Goal: Find contact information: Find contact information

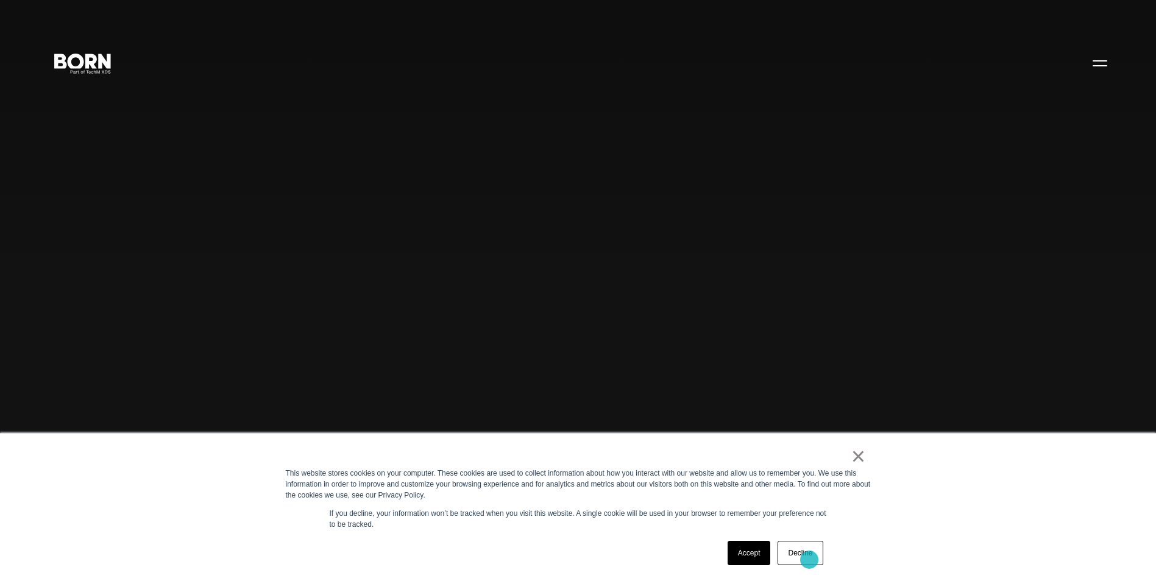
click at [809, 560] on link "Decline" at bounding box center [799, 553] width 45 height 24
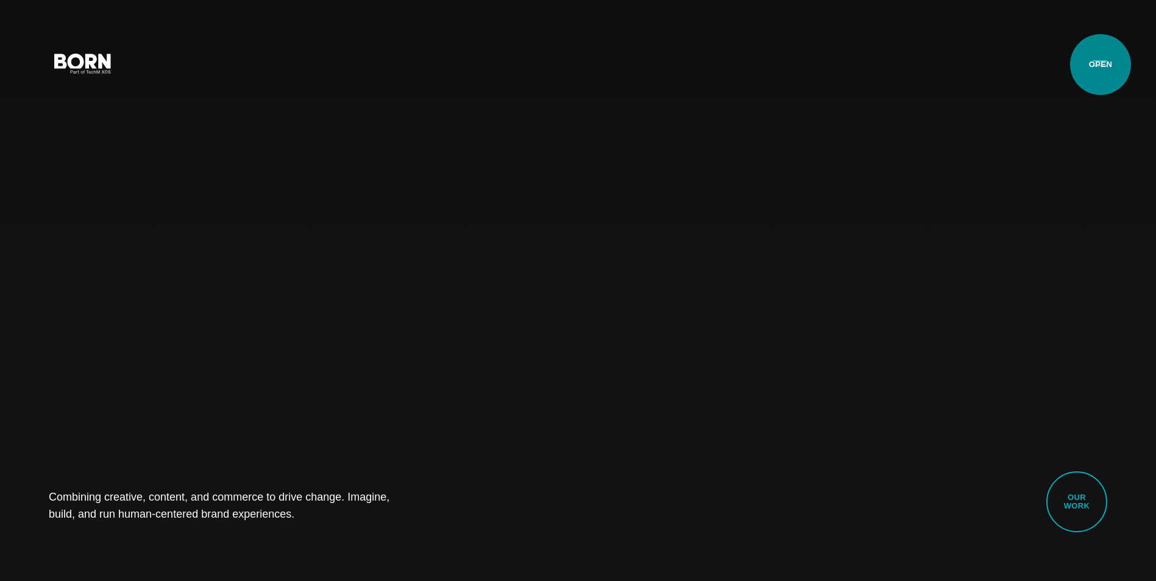
click at [1100, 65] on button "Primary Menu" at bounding box center [1099, 63] width 29 height 26
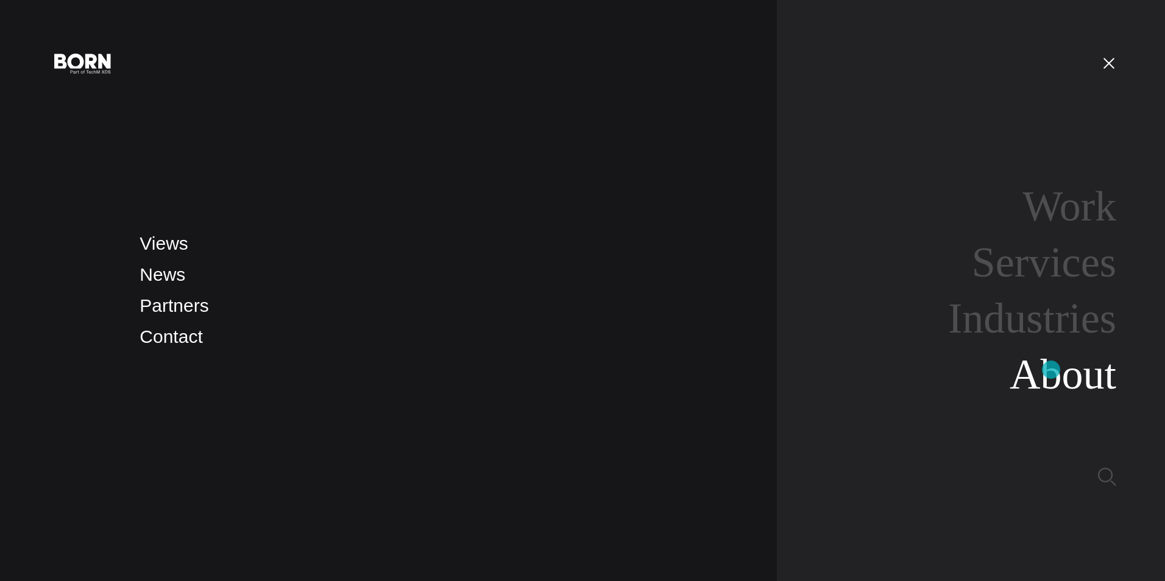
click at [1051, 370] on link "About" at bounding box center [1062, 374] width 107 height 47
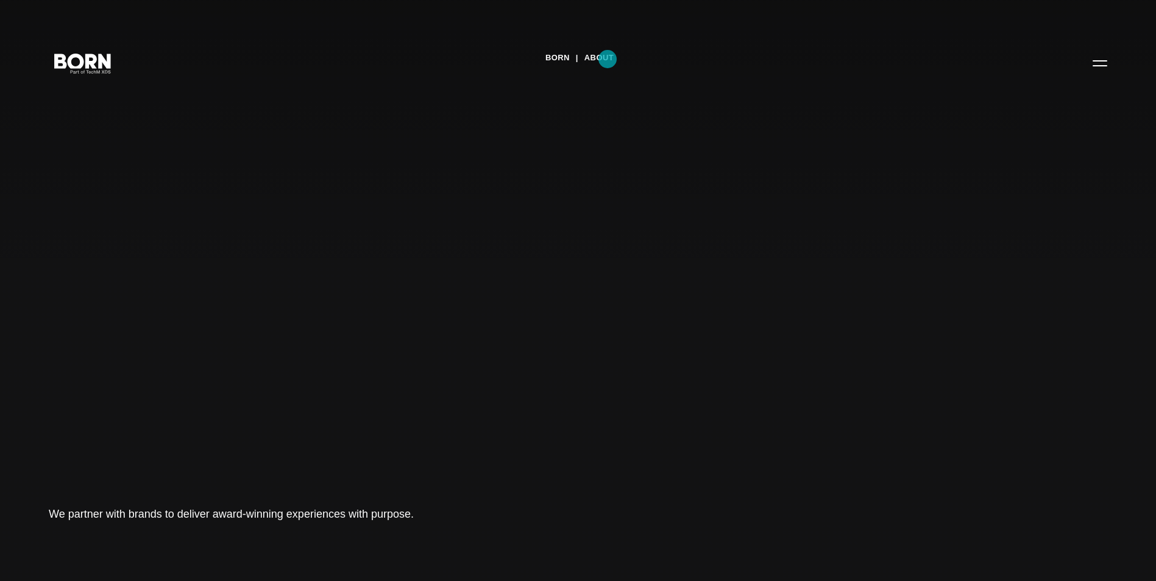
click at [607, 59] on link "About" at bounding box center [598, 58] width 29 height 18
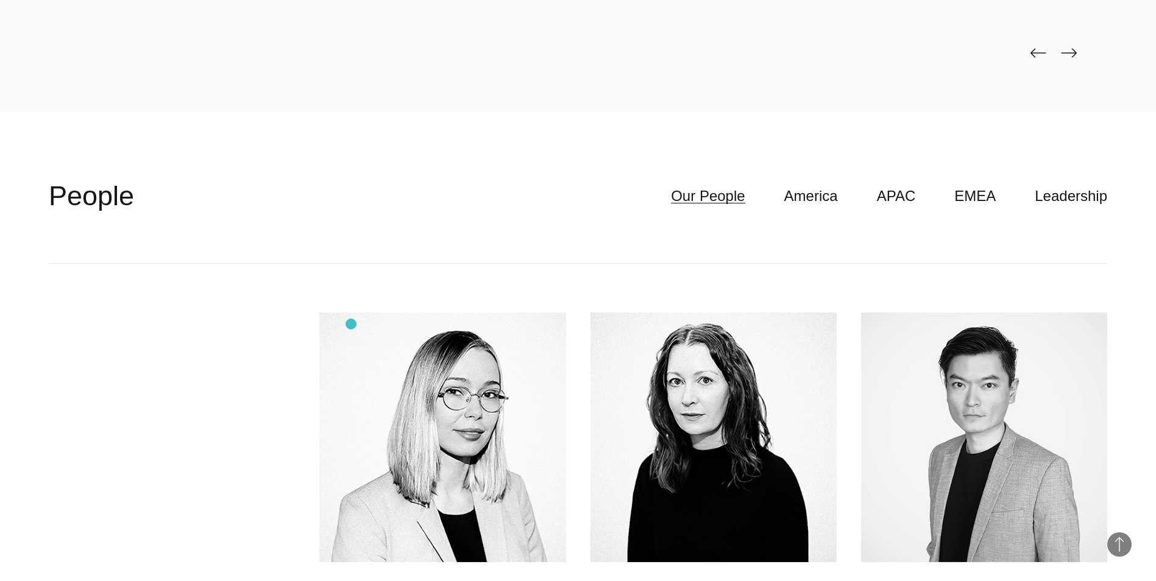
scroll to position [3594, 0]
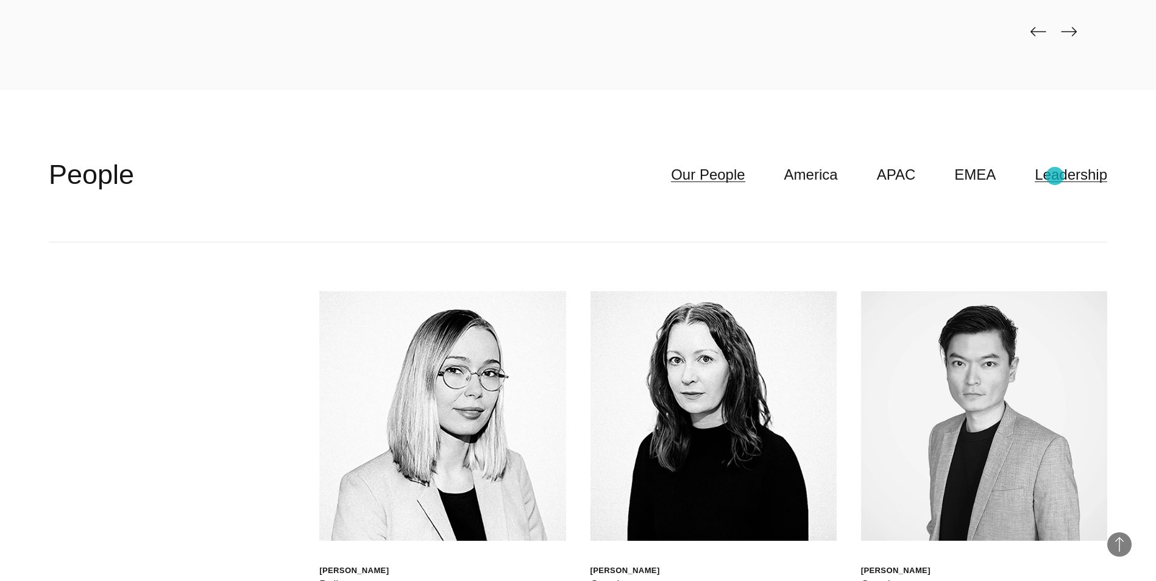
click at [1054, 176] on link "Leadership" at bounding box center [1070, 174] width 72 height 23
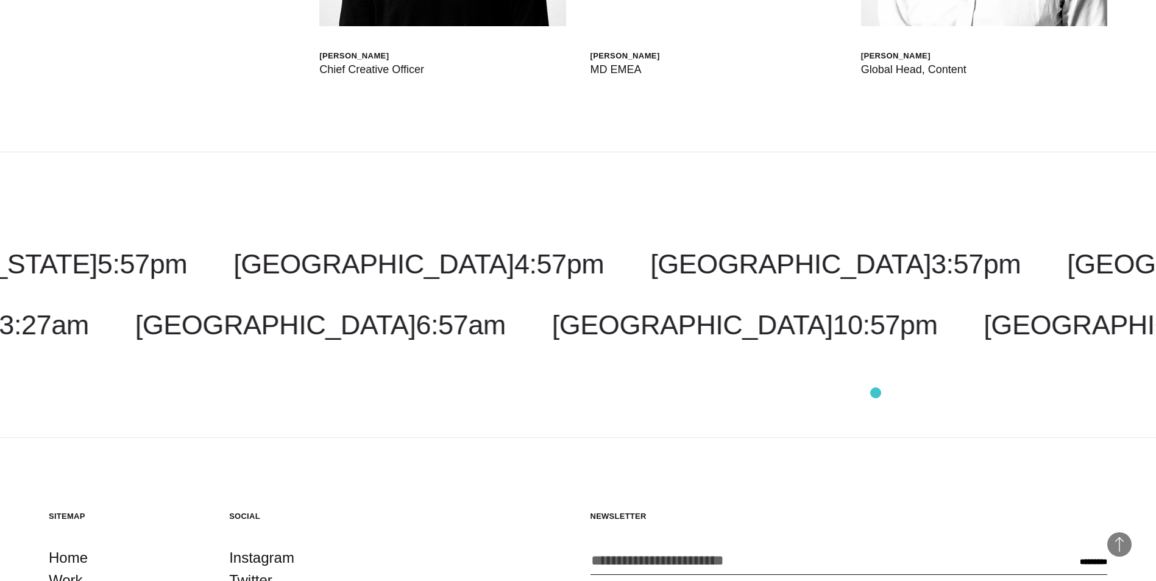
scroll to position [4690, 0]
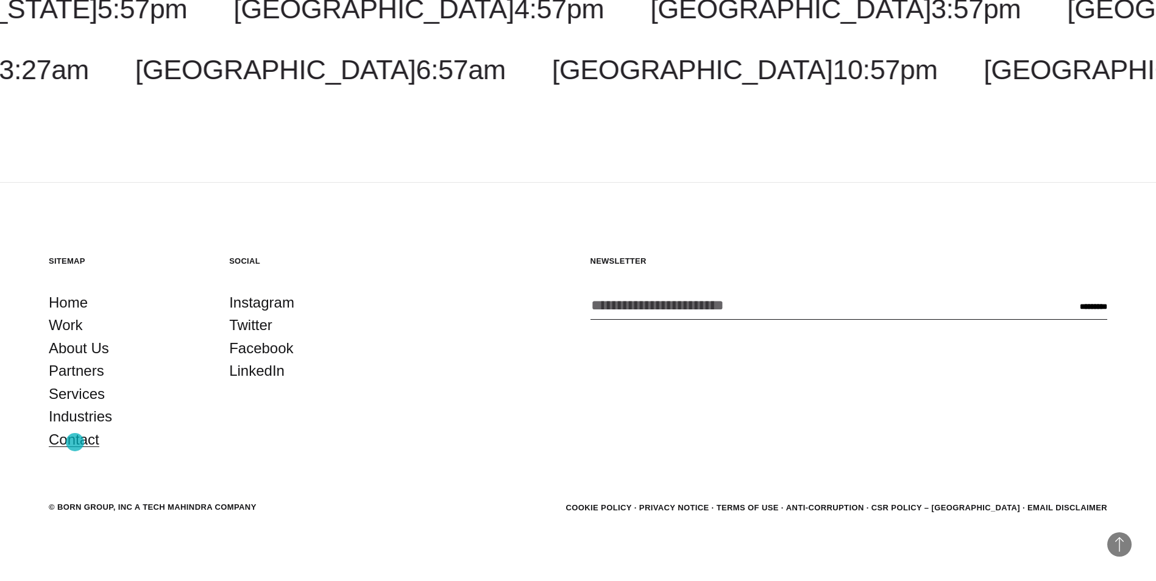
click at [75, 441] on link "Contact" at bounding box center [74, 439] width 51 height 23
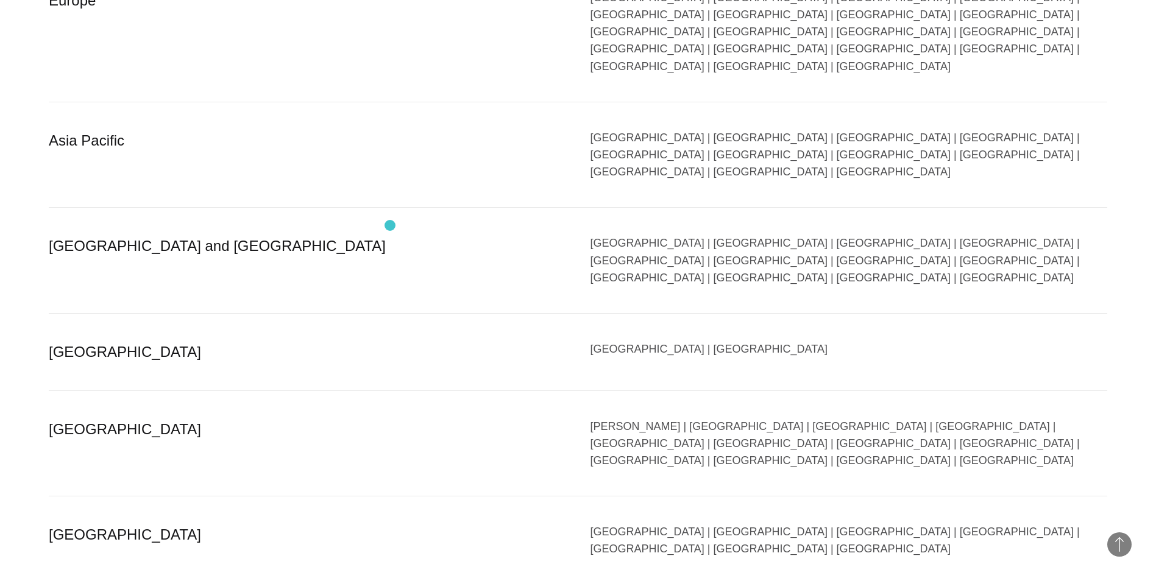
scroll to position [2315, 0]
